Goal: Leave review/rating

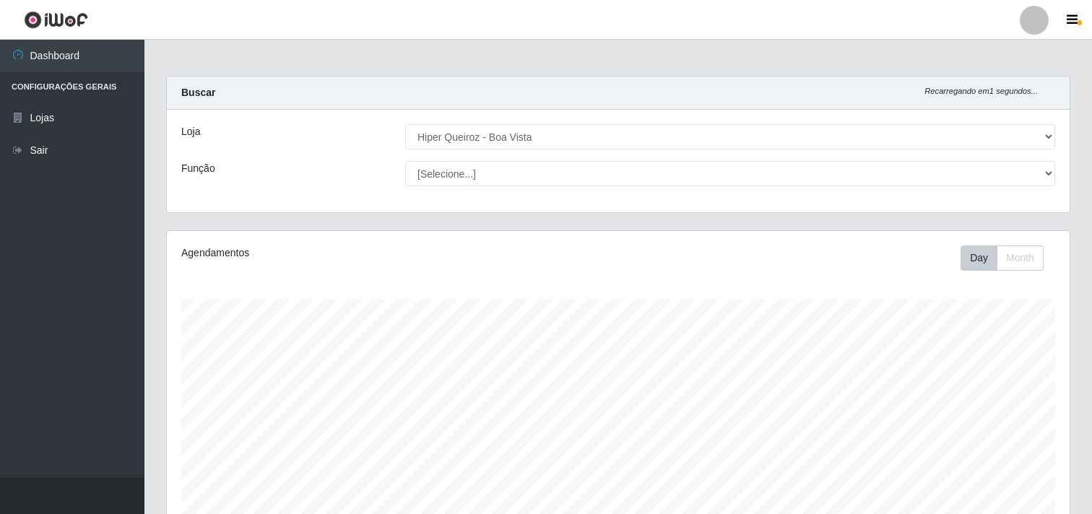
select select "514"
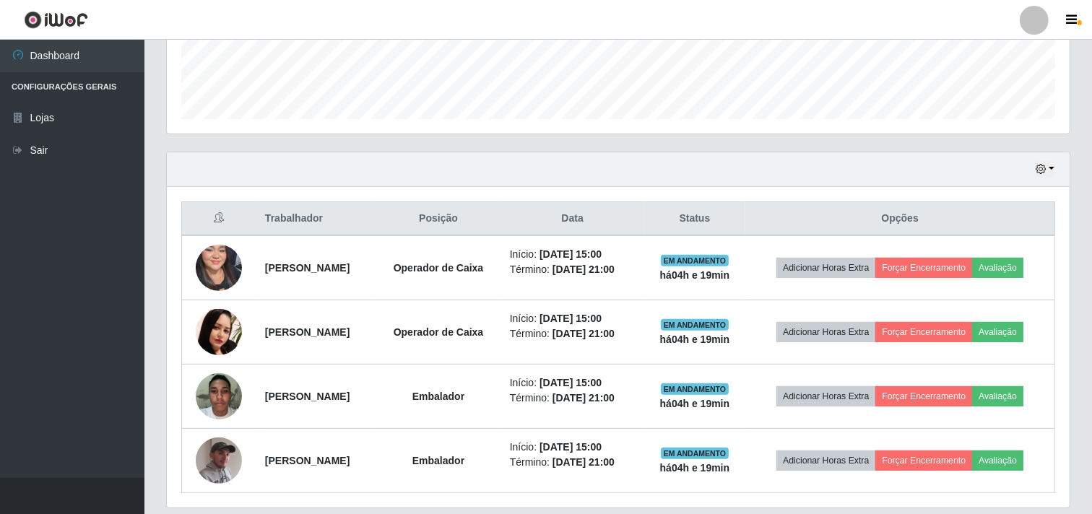
scroll to position [445, 0]
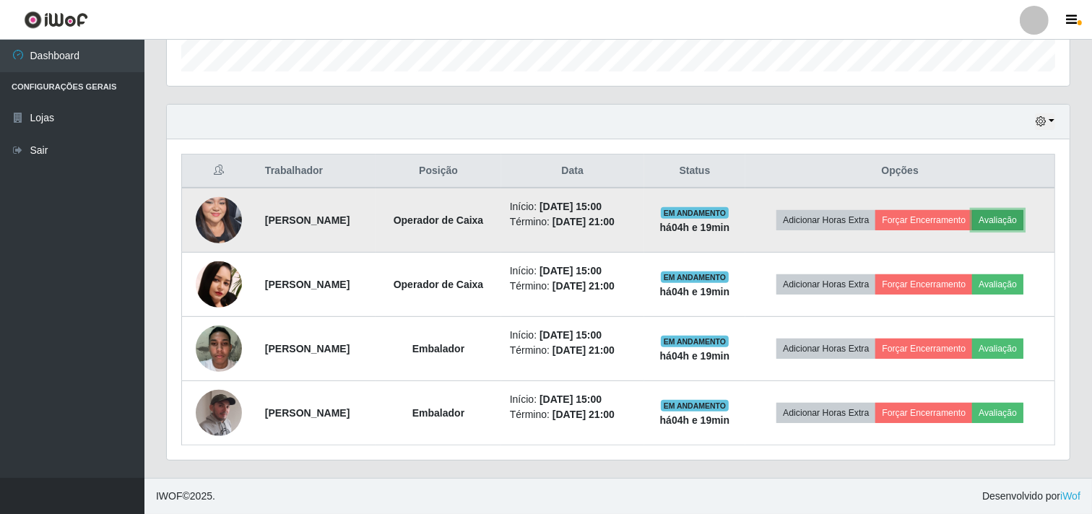
click at [1022, 217] on button "Avaliação" at bounding box center [997, 220] width 51 height 20
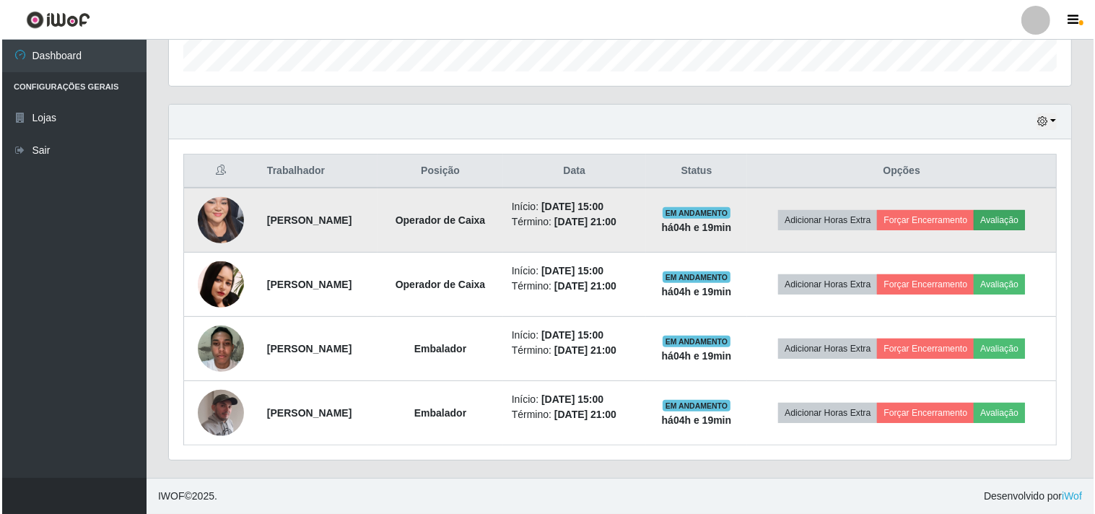
scroll to position [299, 893]
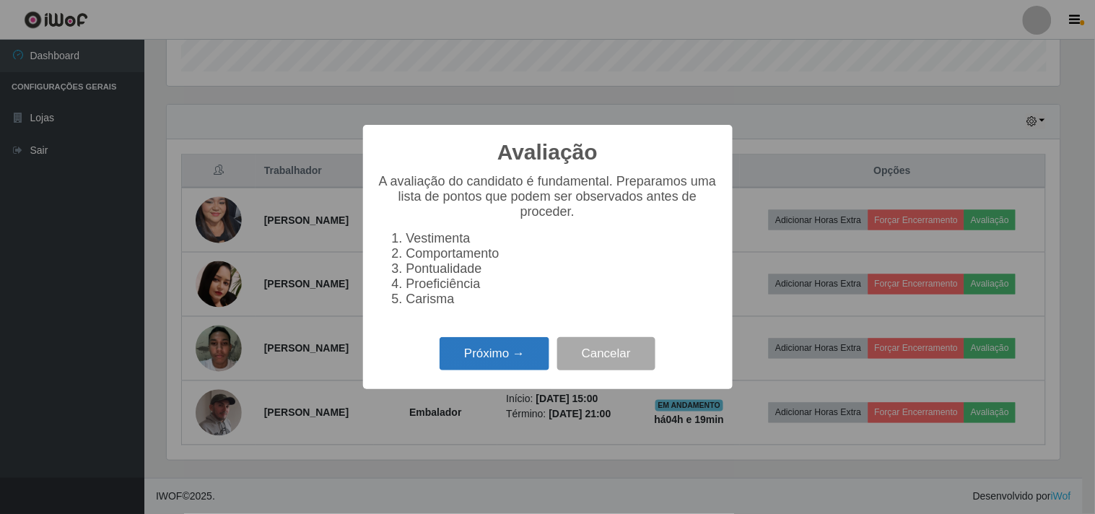
click at [520, 370] on button "Próximo →" at bounding box center [495, 354] width 110 height 34
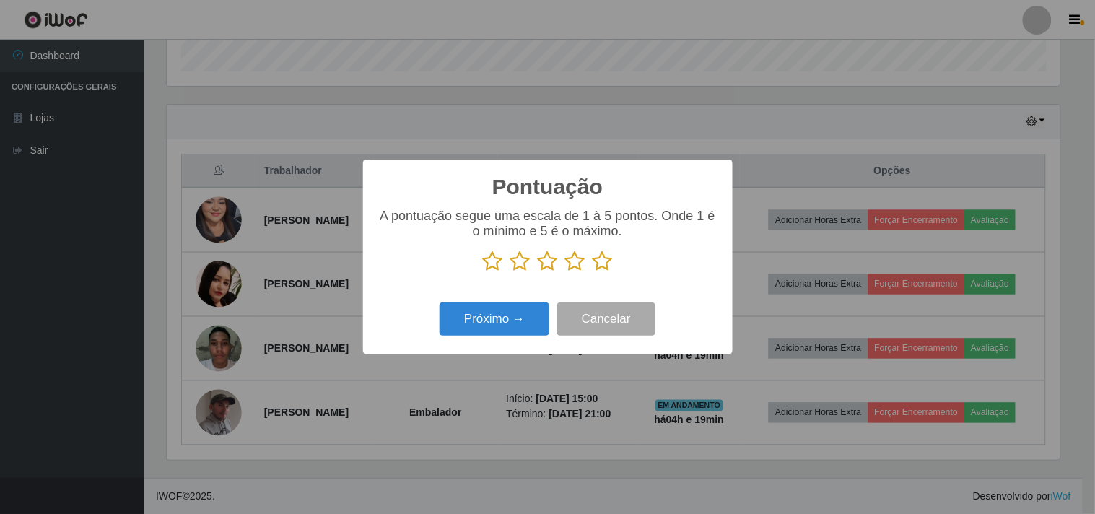
click at [607, 263] on icon at bounding box center [603, 262] width 20 height 22
click at [593, 272] on input "radio" at bounding box center [593, 272] width 0 height 0
click at [520, 325] on button "Próximo →" at bounding box center [495, 320] width 110 height 34
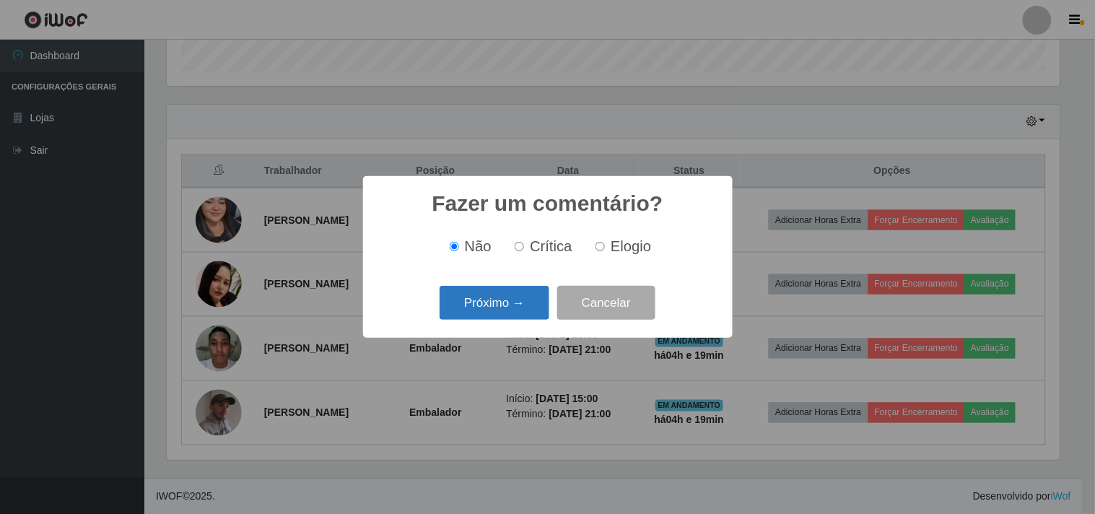
click at [526, 299] on button "Próximo →" at bounding box center [495, 303] width 110 height 34
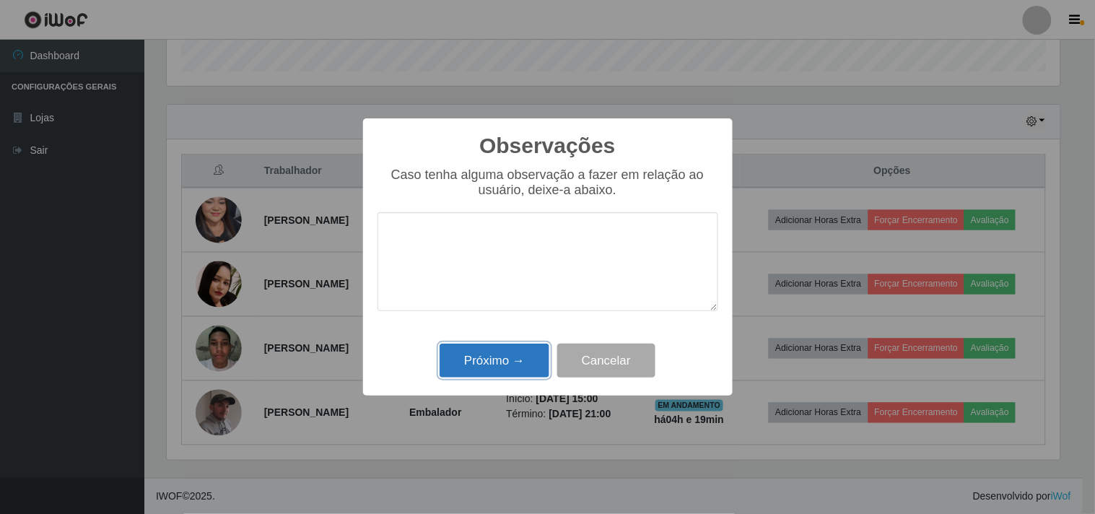
click at [517, 363] on button "Próximo →" at bounding box center [495, 361] width 110 height 34
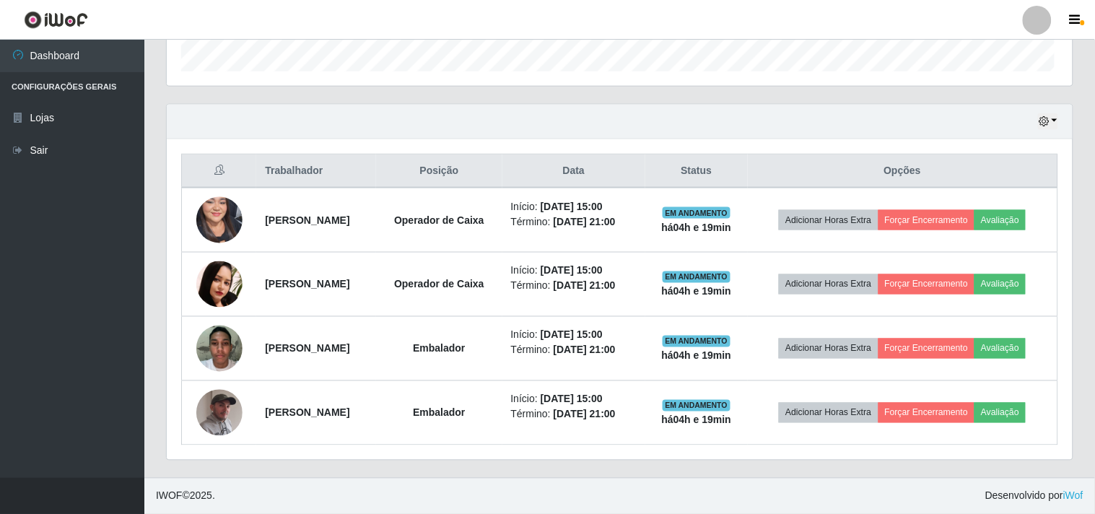
scroll to position [299, 903]
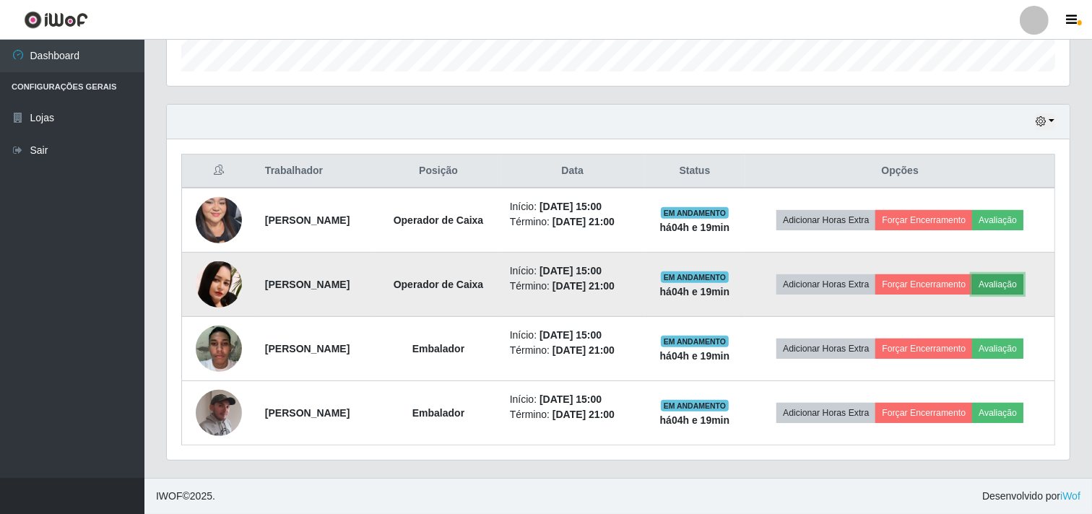
click at [1023, 285] on button "Avaliação" at bounding box center [997, 284] width 51 height 20
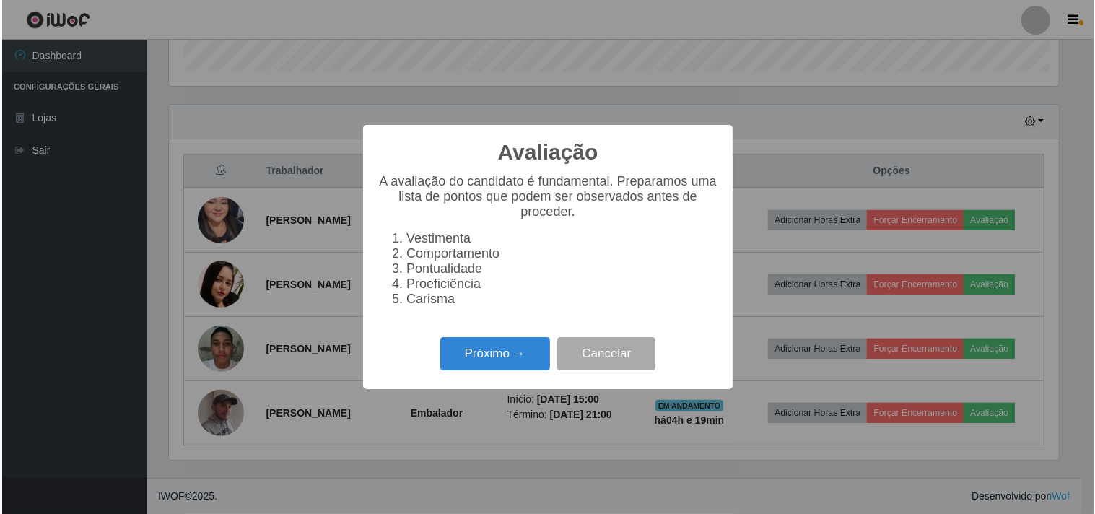
scroll to position [299, 893]
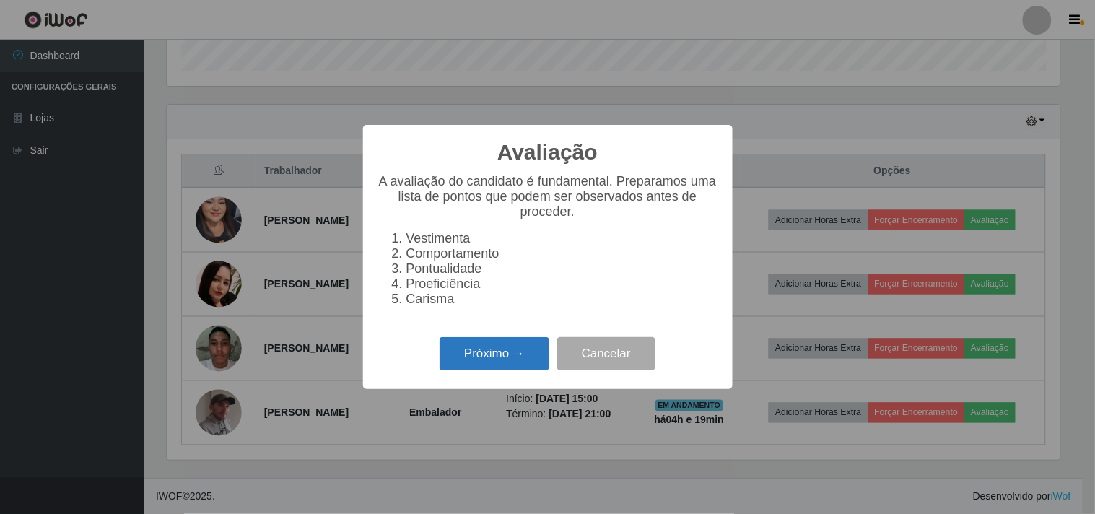
click at [501, 363] on button "Próximo →" at bounding box center [495, 354] width 110 height 34
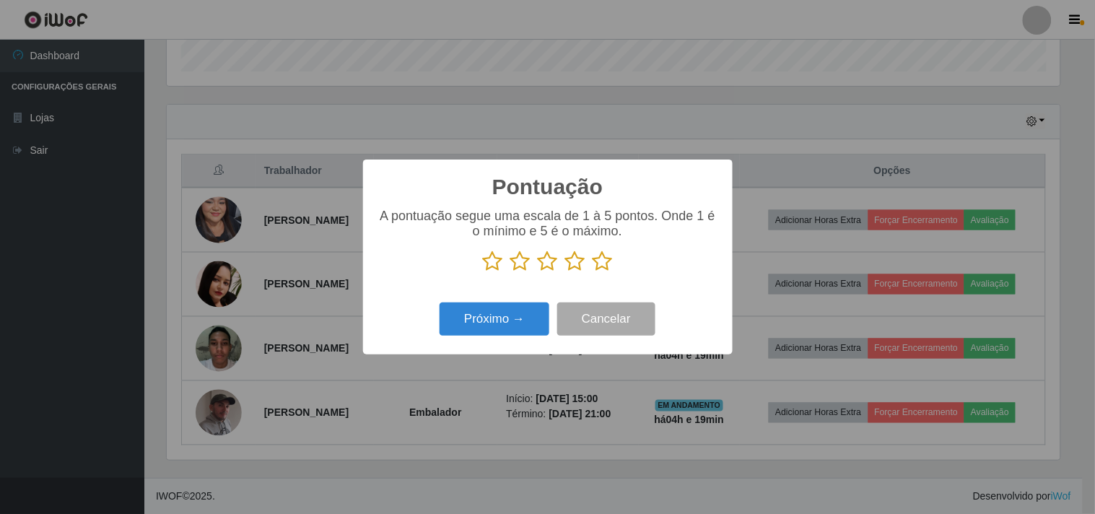
click at [603, 275] on div "A pontuação segue uma escala de 1 à 5 pontos. Onde 1 é o mínimo e 5 é o máximo." at bounding box center [548, 246] width 341 height 75
click at [594, 254] on icon at bounding box center [603, 262] width 20 height 22
click at [593, 272] on input "radio" at bounding box center [593, 272] width 0 height 0
click at [526, 324] on button "Próximo →" at bounding box center [495, 320] width 110 height 34
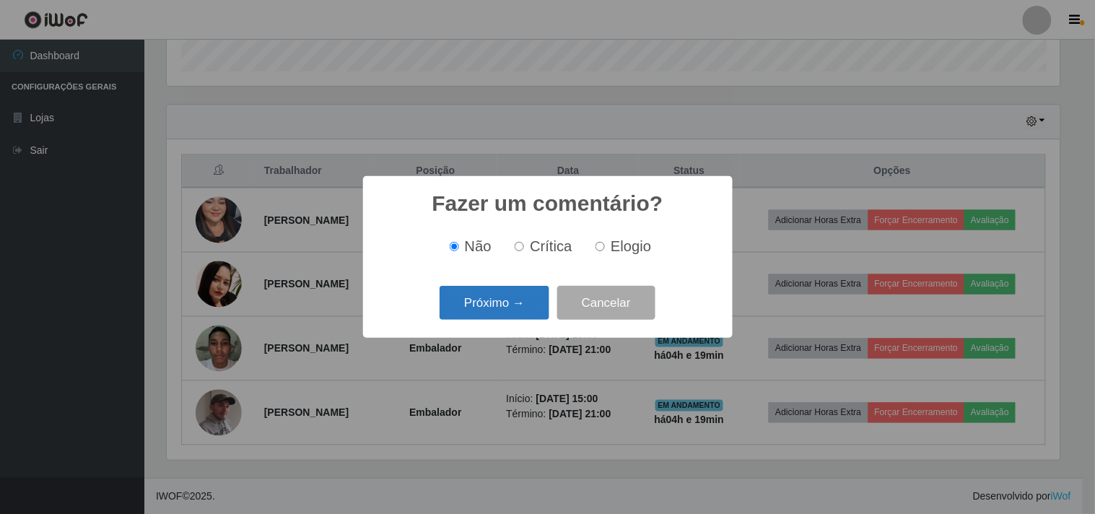
click at [490, 295] on button "Próximo →" at bounding box center [495, 303] width 110 height 34
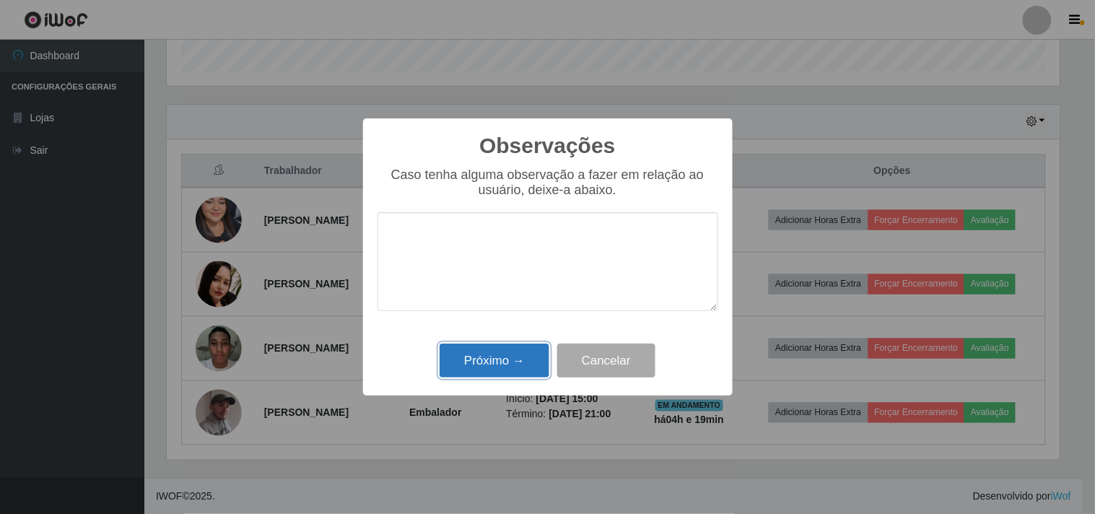
click at [493, 364] on button "Próximo →" at bounding box center [495, 361] width 110 height 34
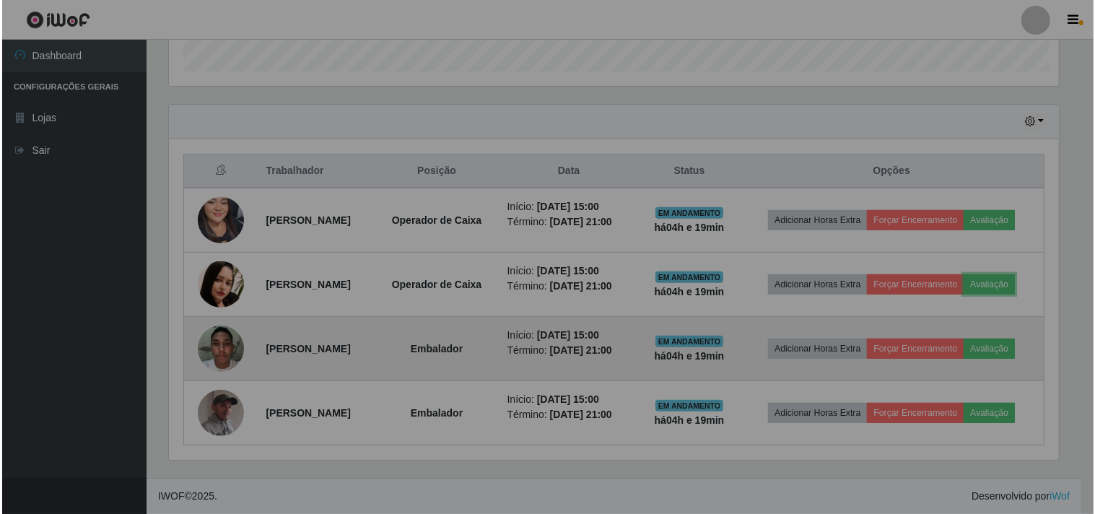
scroll to position [299, 903]
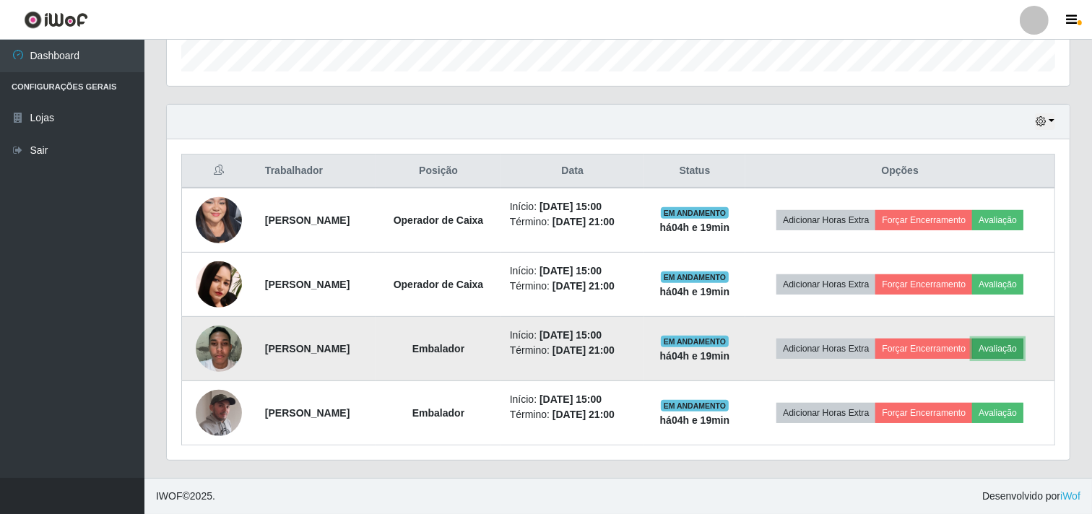
click at [1013, 354] on button "Avaliação" at bounding box center [997, 349] width 51 height 20
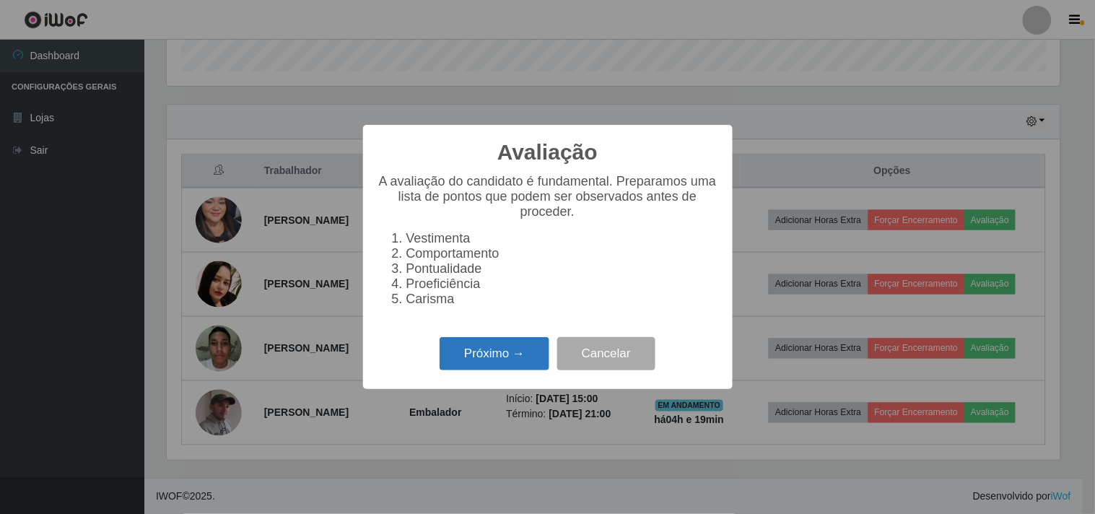
click at [522, 354] on button "Próximo →" at bounding box center [495, 354] width 110 height 34
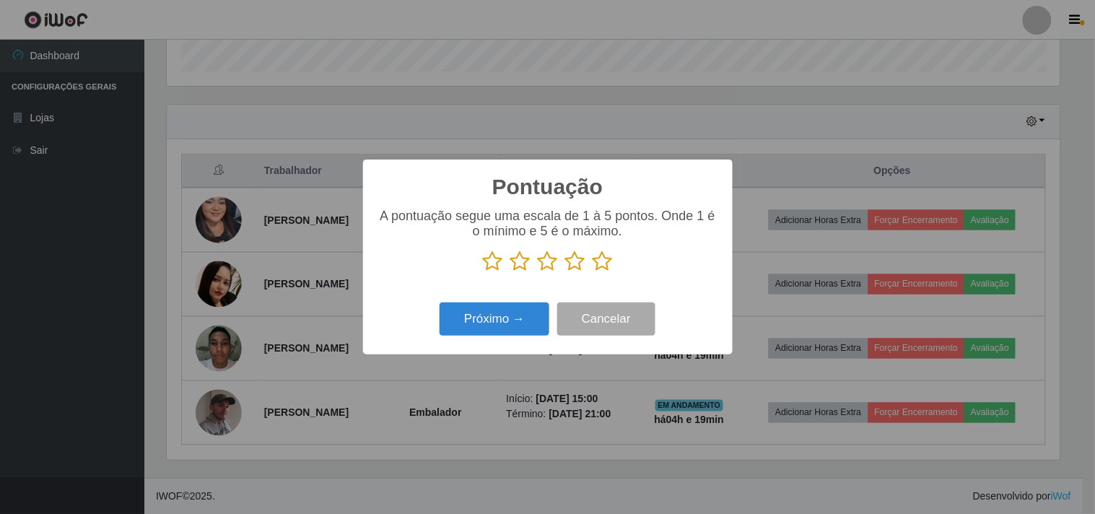
click at [601, 261] on icon at bounding box center [603, 262] width 20 height 22
click at [593, 272] on input "radio" at bounding box center [593, 272] width 0 height 0
click at [540, 326] on button "Próximo →" at bounding box center [495, 320] width 110 height 34
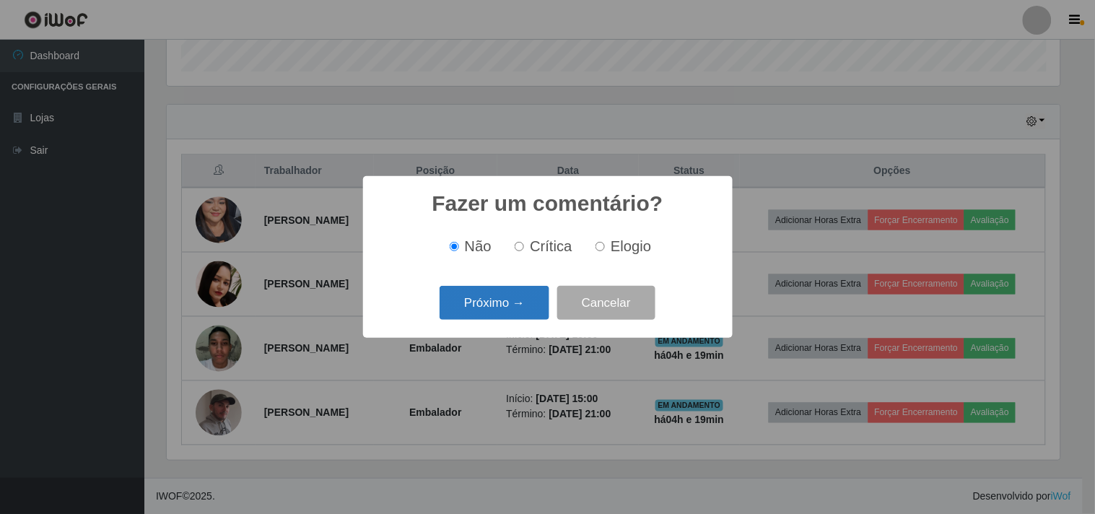
click at [539, 302] on button "Próximo →" at bounding box center [495, 303] width 110 height 34
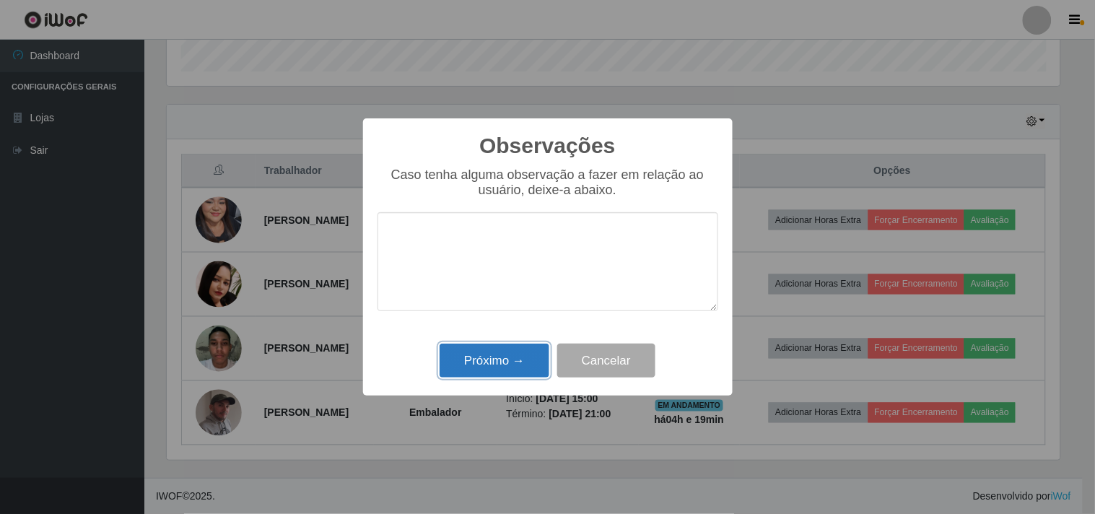
click at [480, 357] on button "Próximo →" at bounding box center [495, 361] width 110 height 34
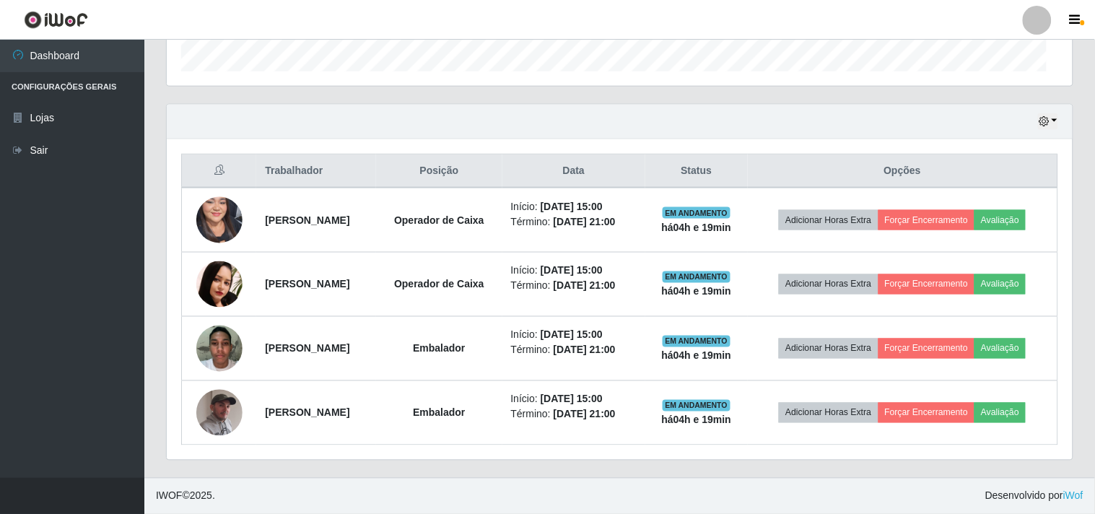
scroll to position [299, 903]
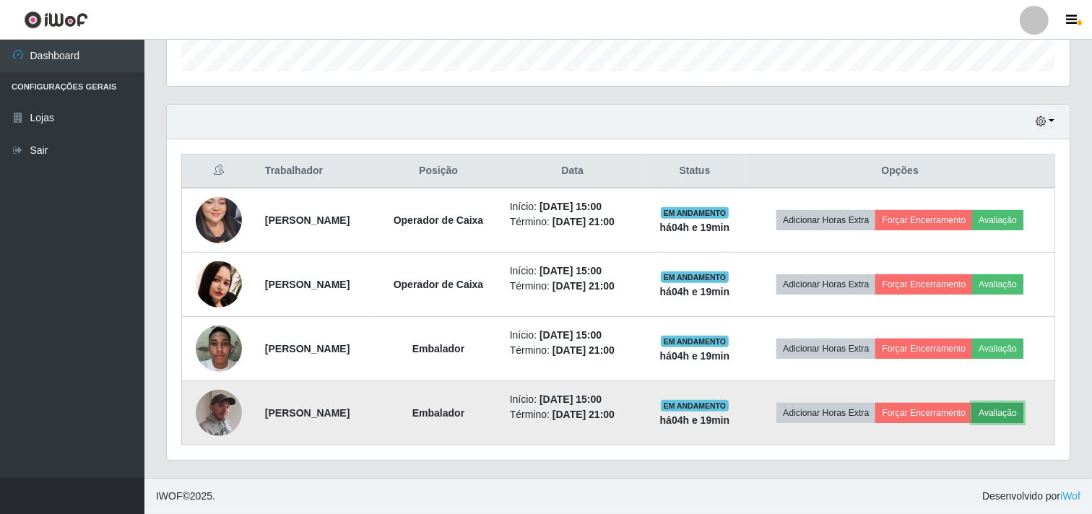
click at [1023, 414] on button "Avaliação" at bounding box center [997, 413] width 51 height 20
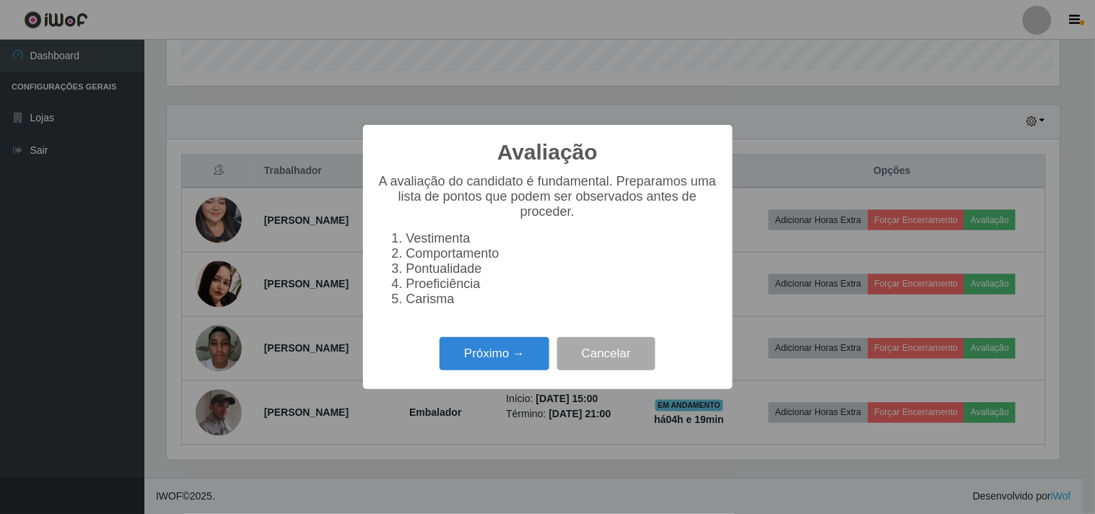
scroll to position [299, 893]
click at [495, 370] on button "Próximo →" at bounding box center [495, 354] width 110 height 34
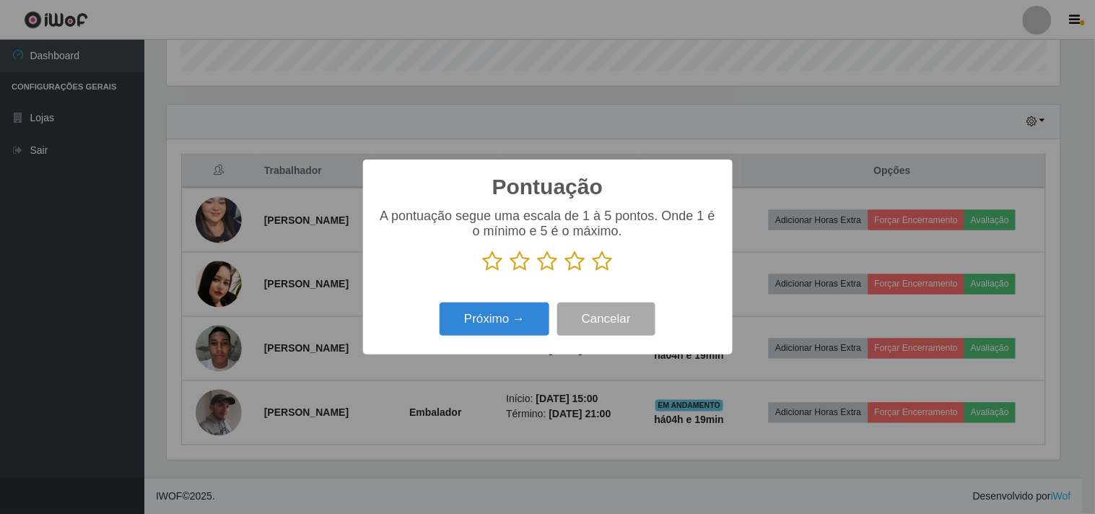
click at [596, 256] on icon at bounding box center [603, 262] width 20 height 22
click at [593, 272] on input "radio" at bounding box center [593, 272] width 0 height 0
click at [529, 321] on button "Próximo →" at bounding box center [495, 320] width 110 height 34
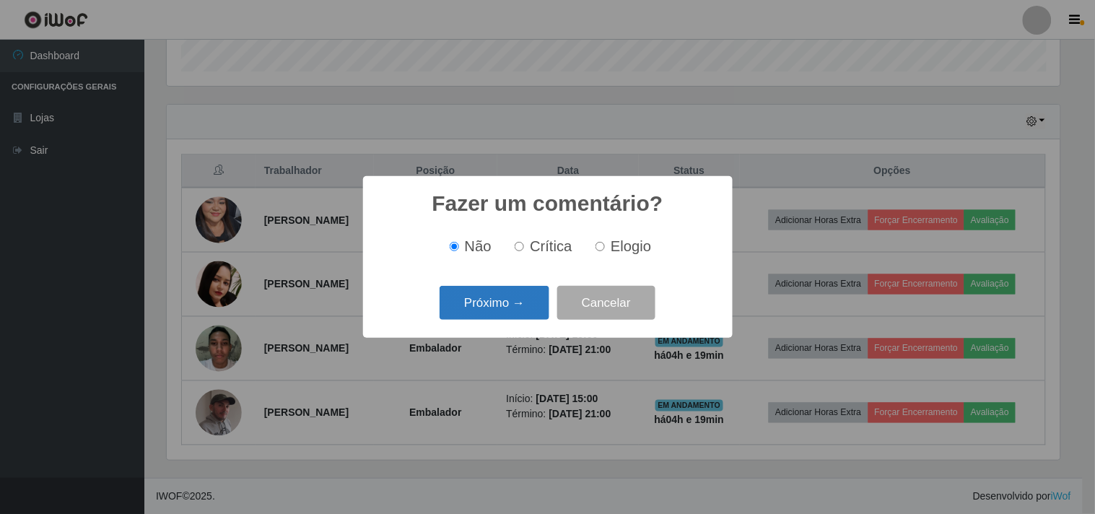
click at [518, 316] on button "Próximo →" at bounding box center [495, 303] width 110 height 34
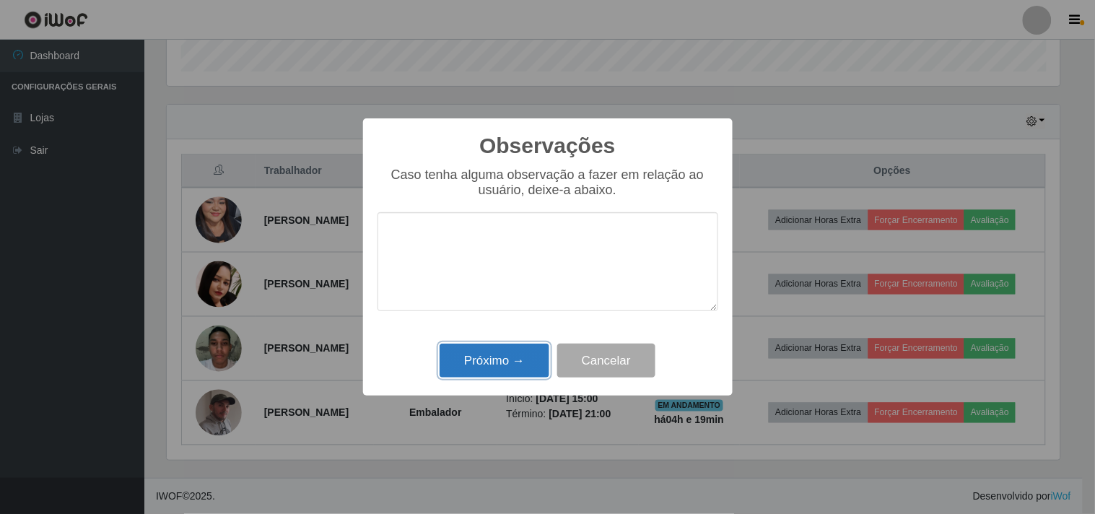
click at [527, 355] on button "Próximo →" at bounding box center [495, 361] width 110 height 34
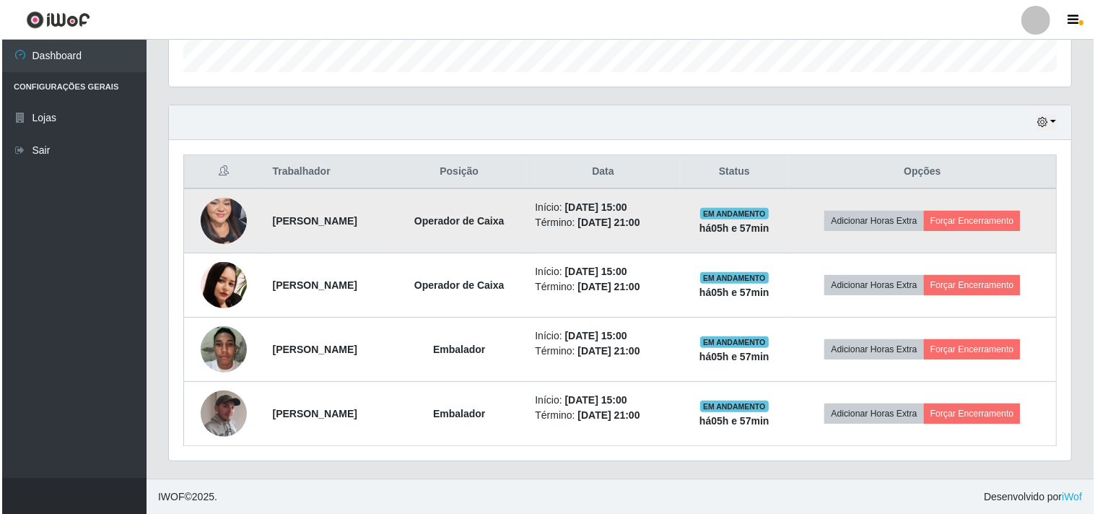
scroll to position [445, 0]
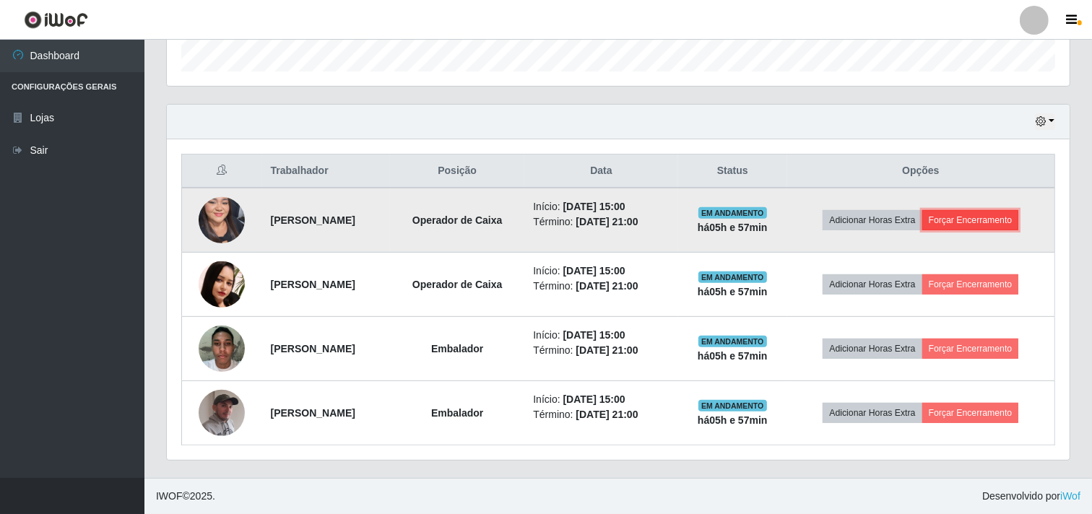
click at [1002, 222] on button "Forçar Encerramento" at bounding box center [970, 220] width 97 height 20
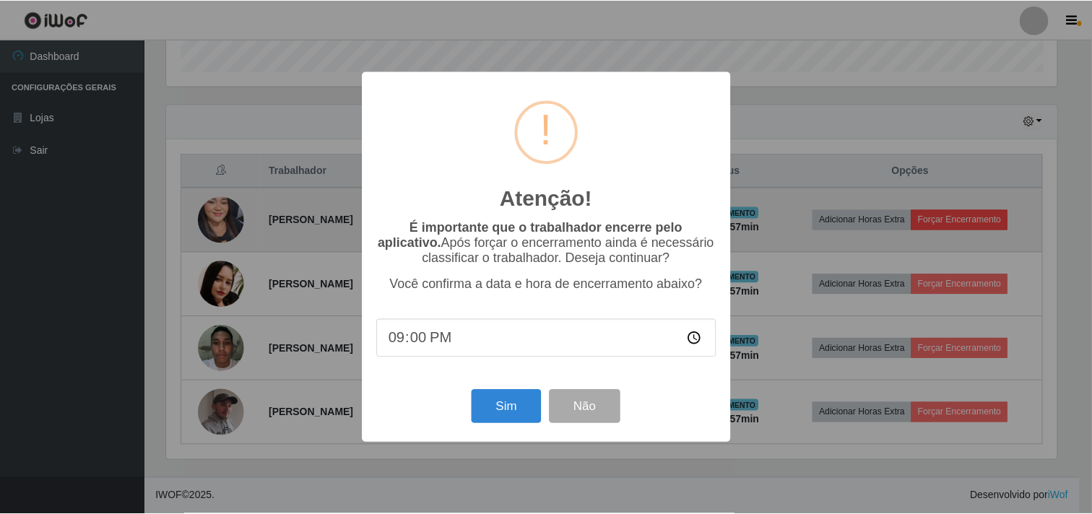
scroll to position [299, 893]
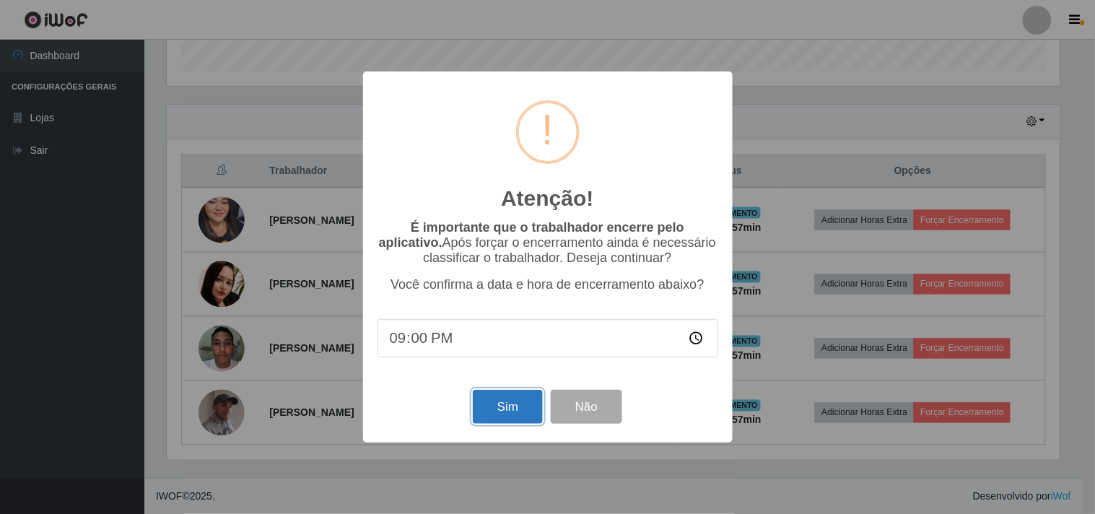
click at [521, 410] on button "Sim" at bounding box center [508, 407] width 70 height 34
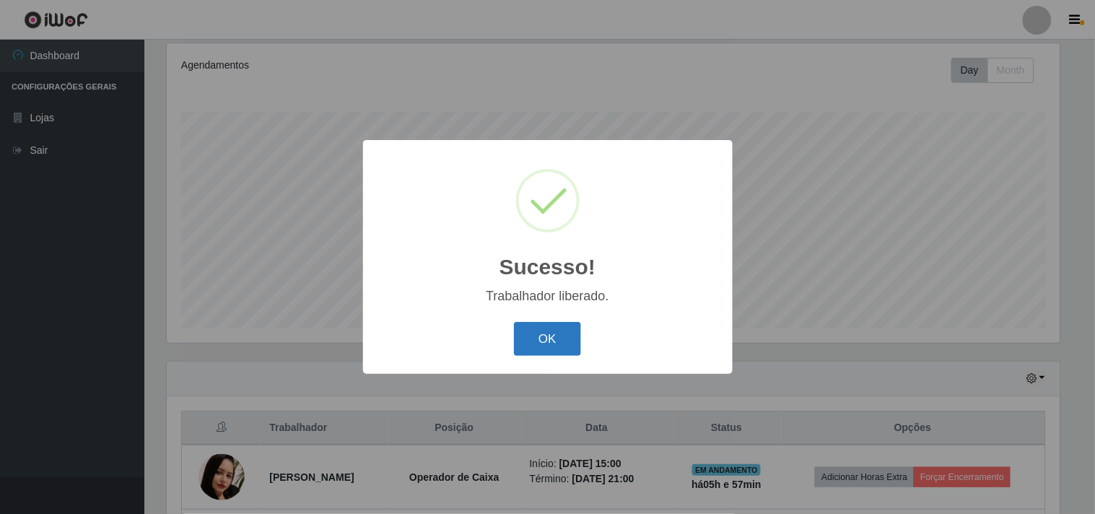
click at [573, 339] on button "OK" at bounding box center [547, 339] width 67 height 34
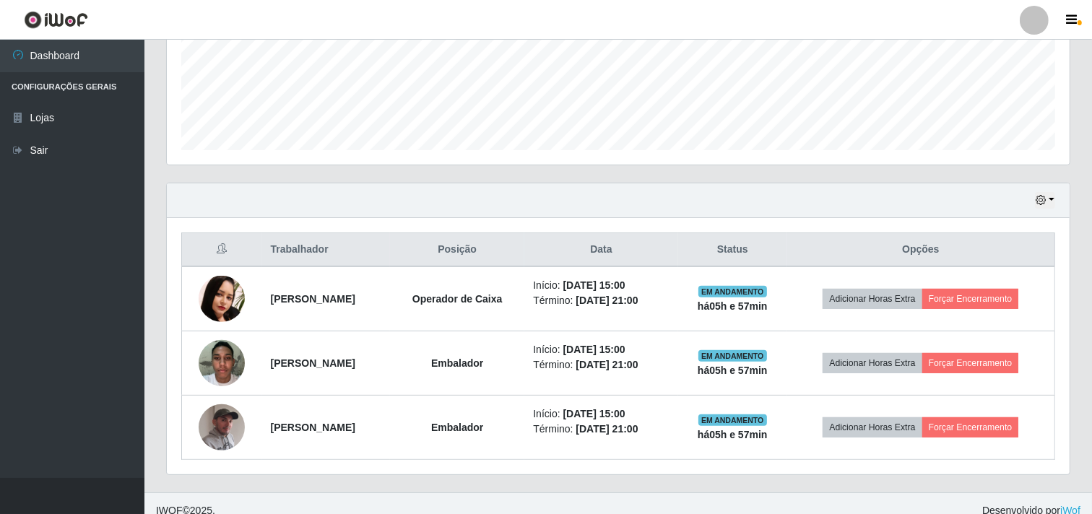
scroll to position [381, 0]
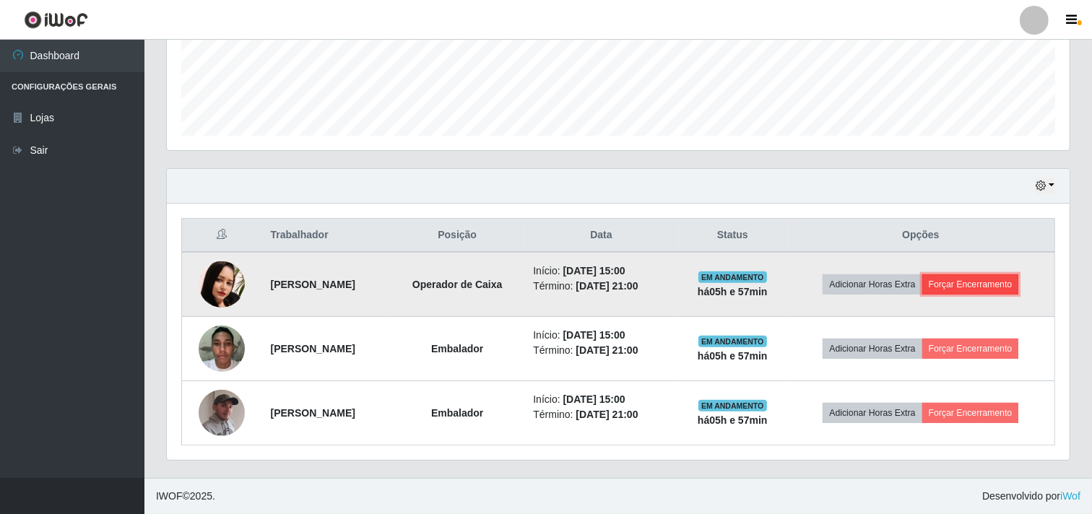
click at [998, 280] on button "Forçar Encerramento" at bounding box center [970, 284] width 97 height 20
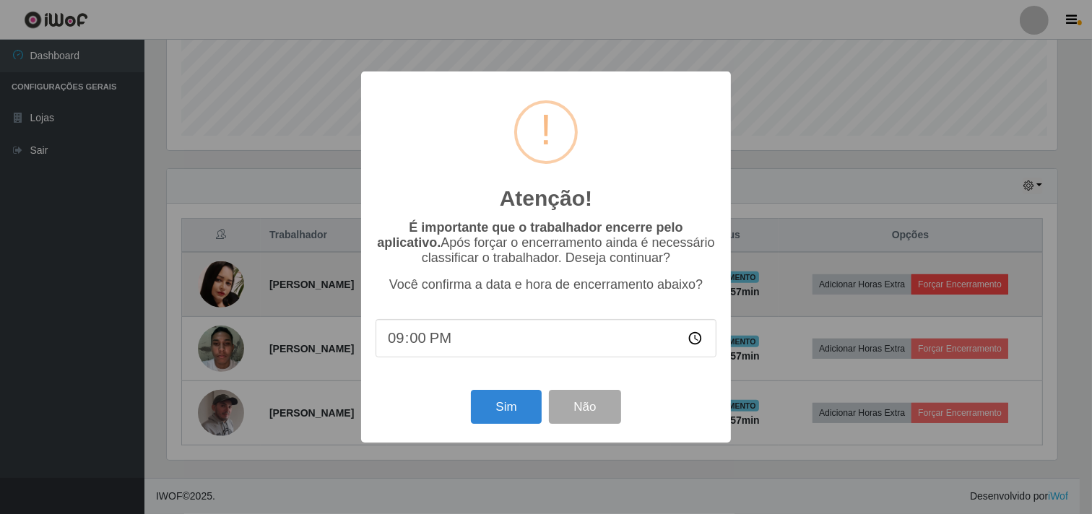
scroll to position [299, 893]
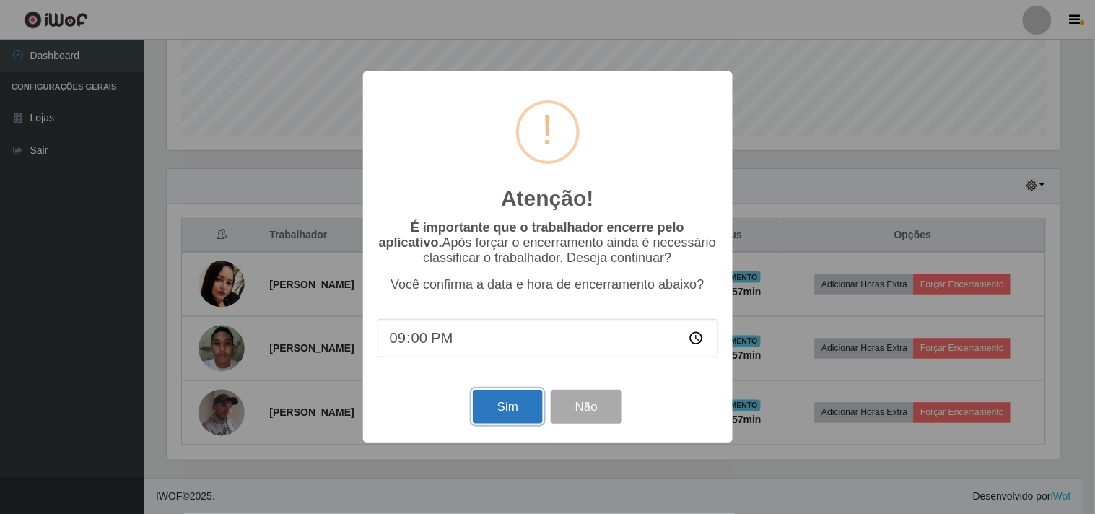
click at [521, 407] on button "Sim" at bounding box center [508, 407] width 70 height 34
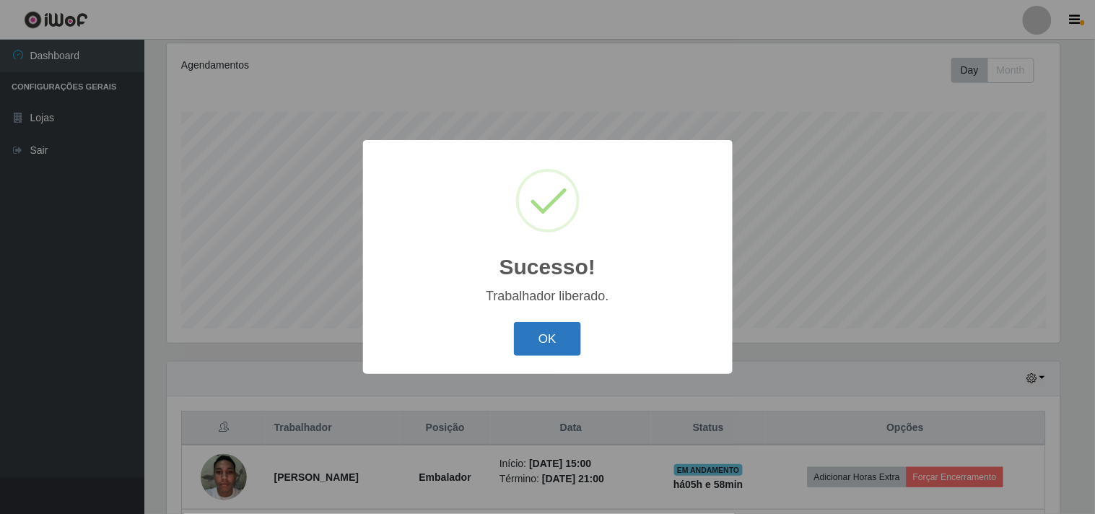
click at [544, 337] on button "OK" at bounding box center [547, 339] width 67 height 34
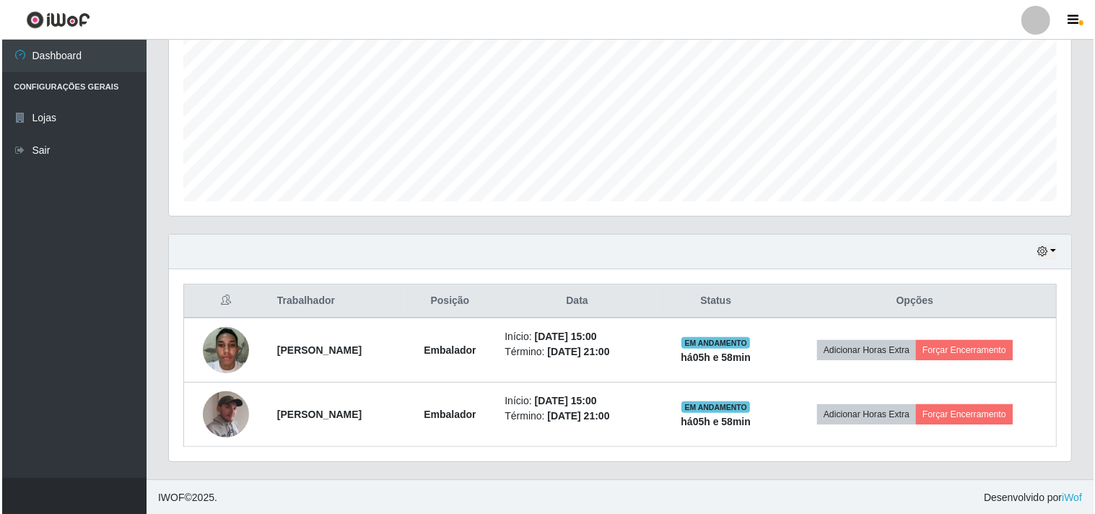
scroll to position [316, 0]
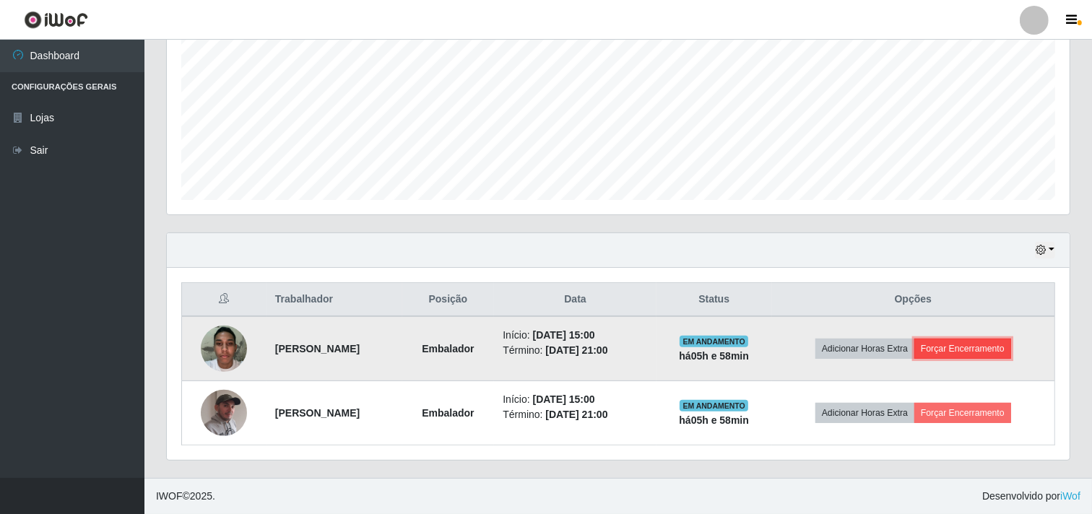
click at [969, 347] on button "Forçar Encerramento" at bounding box center [962, 349] width 97 height 20
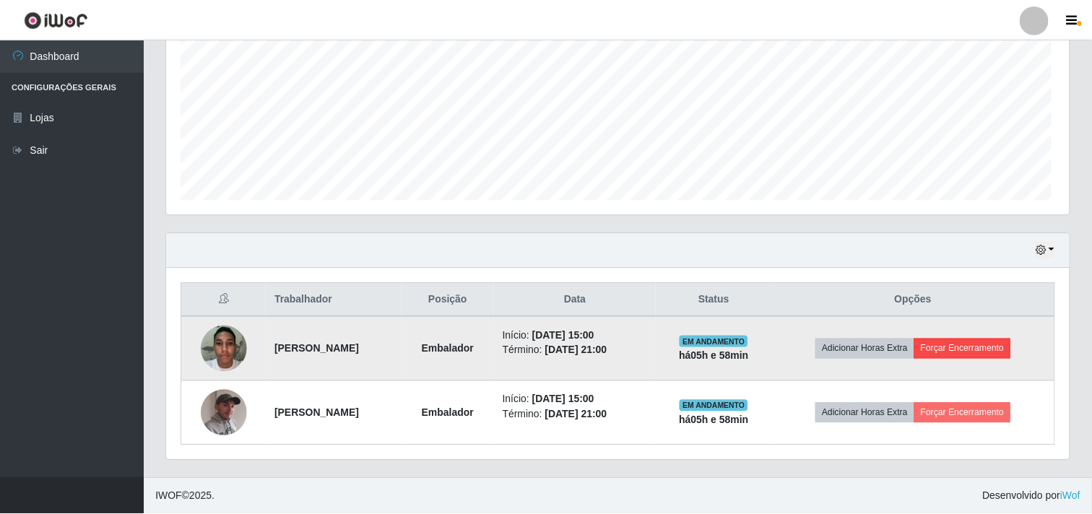
scroll to position [299, 893]
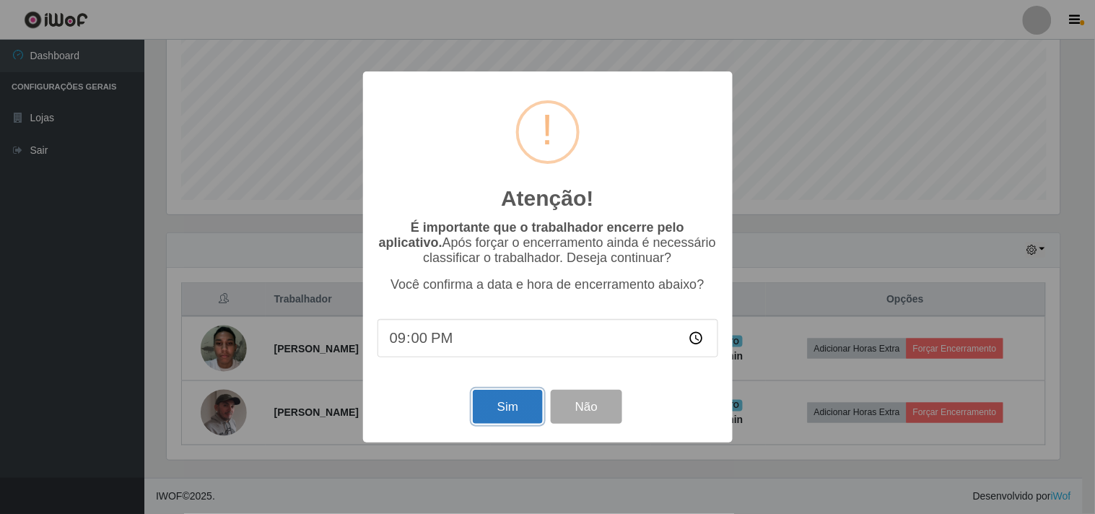
click at [502, 410] on button "Sim" at bounding box center [508, 407] width 70 height 34
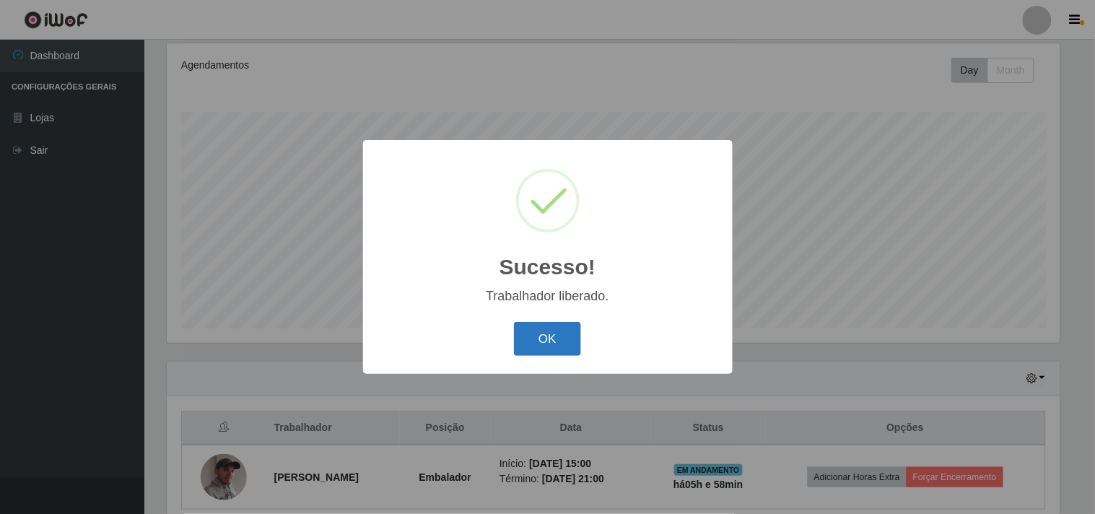
click at [566, 339] on button "OK" at bounding box center [547, 339] width 67 height 34
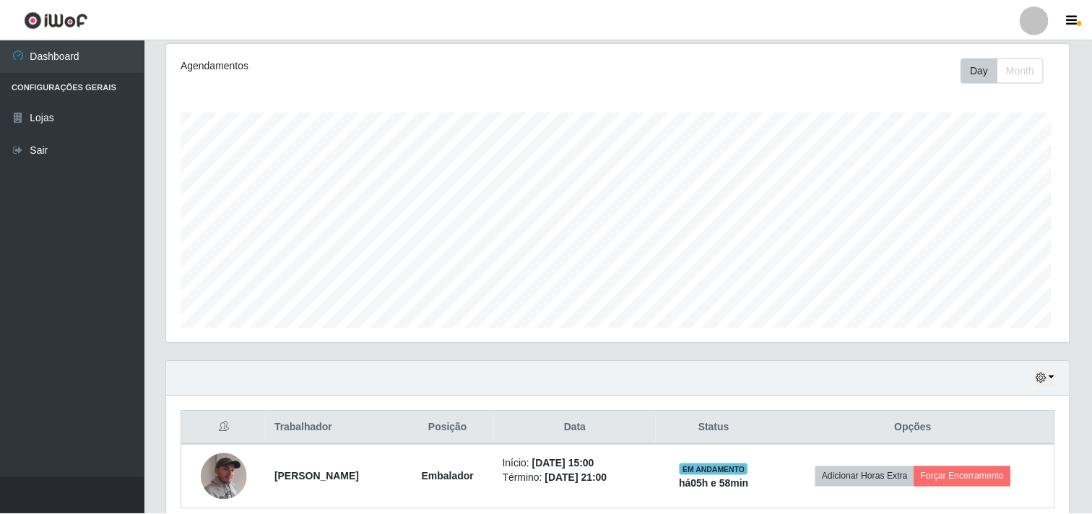
scroll to position [0, 0]
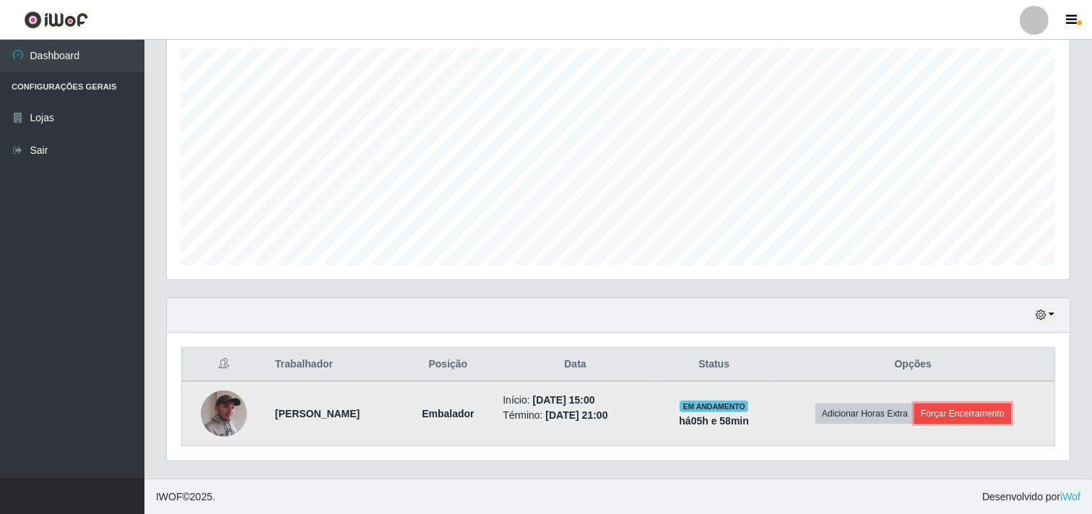
click at [953, 409] on button "Forçar Encerramento" at bounding box center [962, 414] width 97 height 20
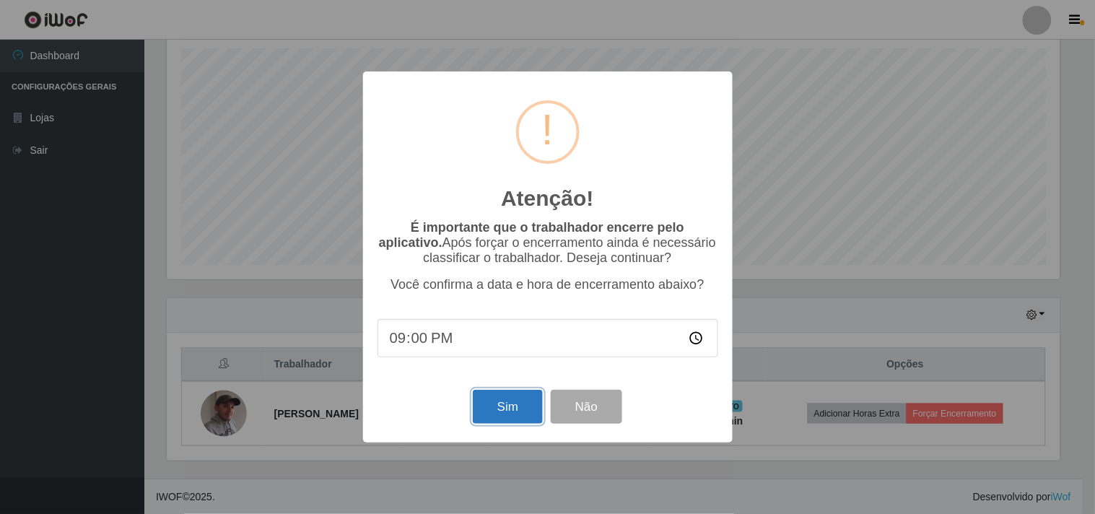
click at [504, 406] on button "Sim" at bounding box center [508, 407] width 70 height 34
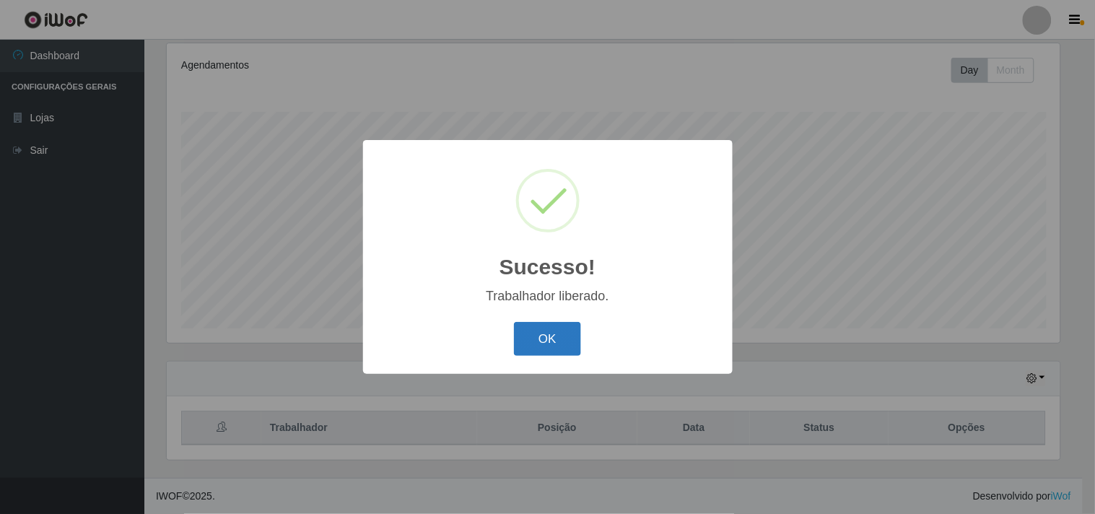
click at [565, 338] on button "OK" at bounding box center [547, 339] width 67 height 34
